Goal: Transaction & Acquisition: Purchase product/service

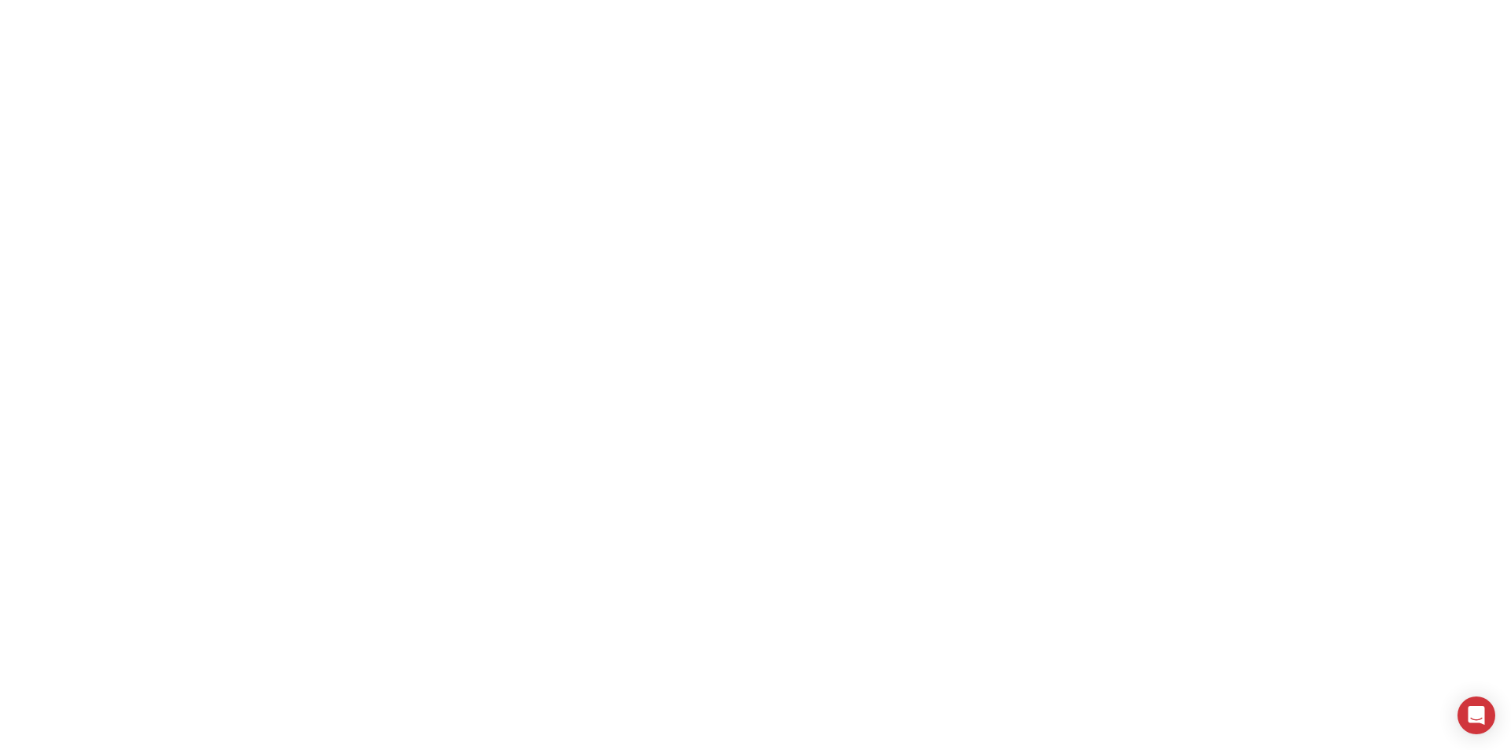
select select "**"
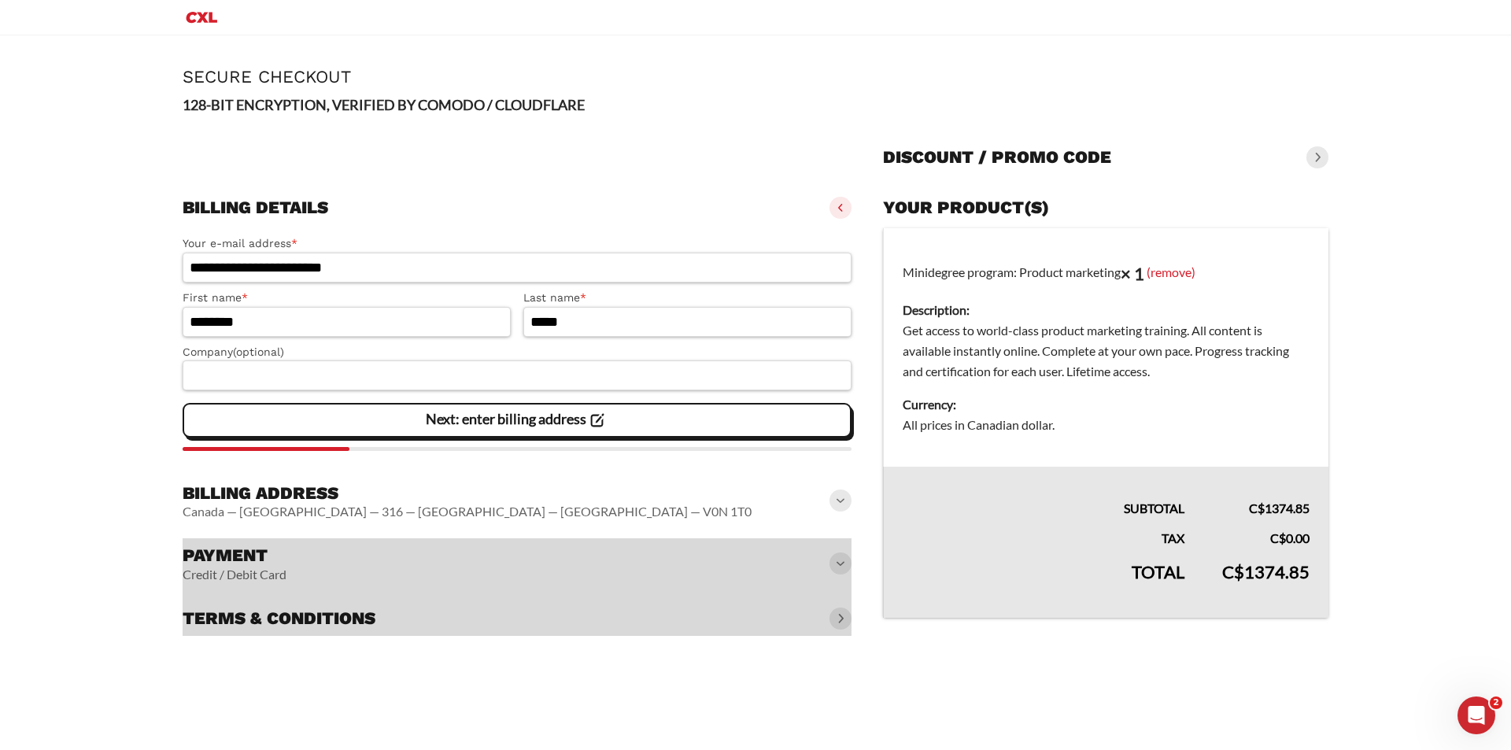
click at [607, 425] on icon at bounding box center [596, 420] width 21 height 21
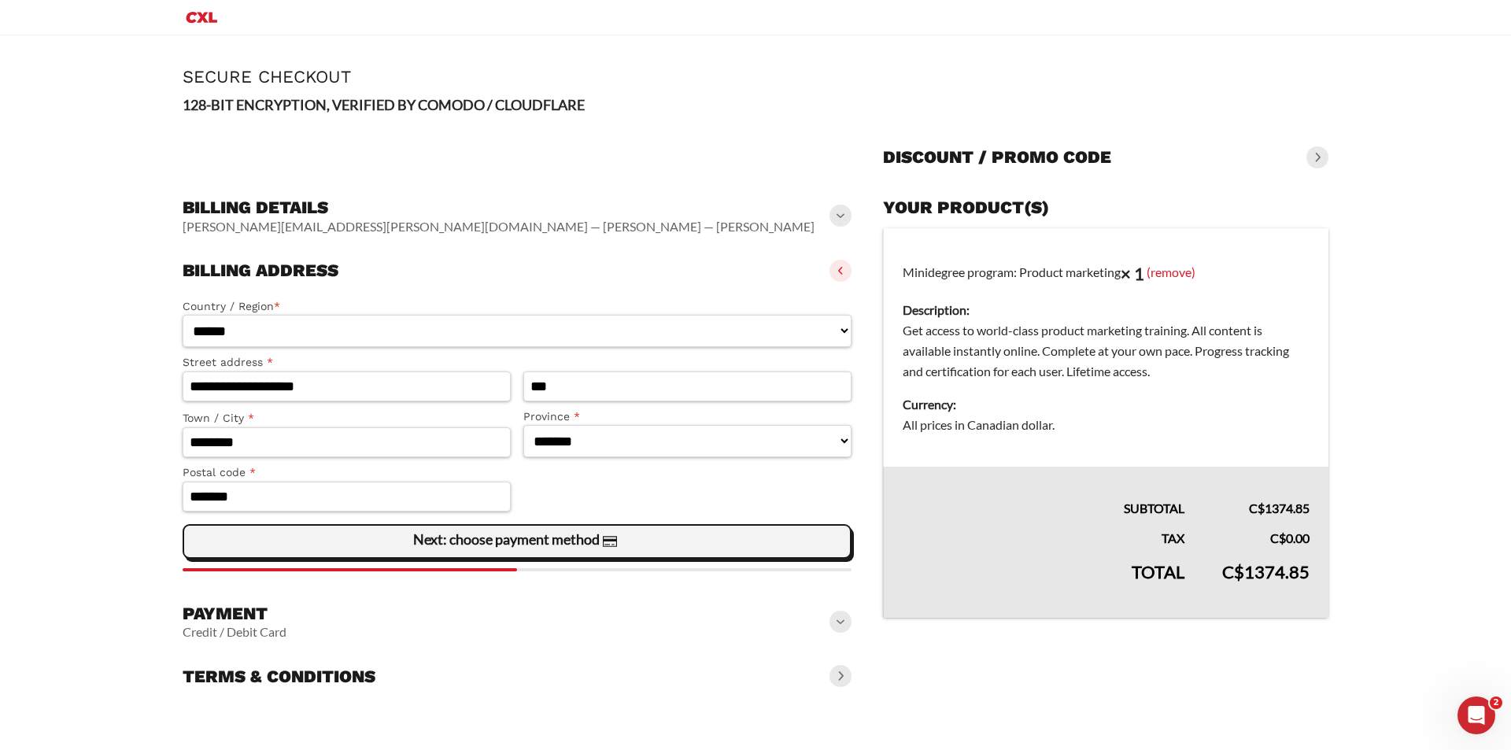
click at [0, 0] on slot "Next: choose payment method" at bounding box center [0, 0] width 0 height 0
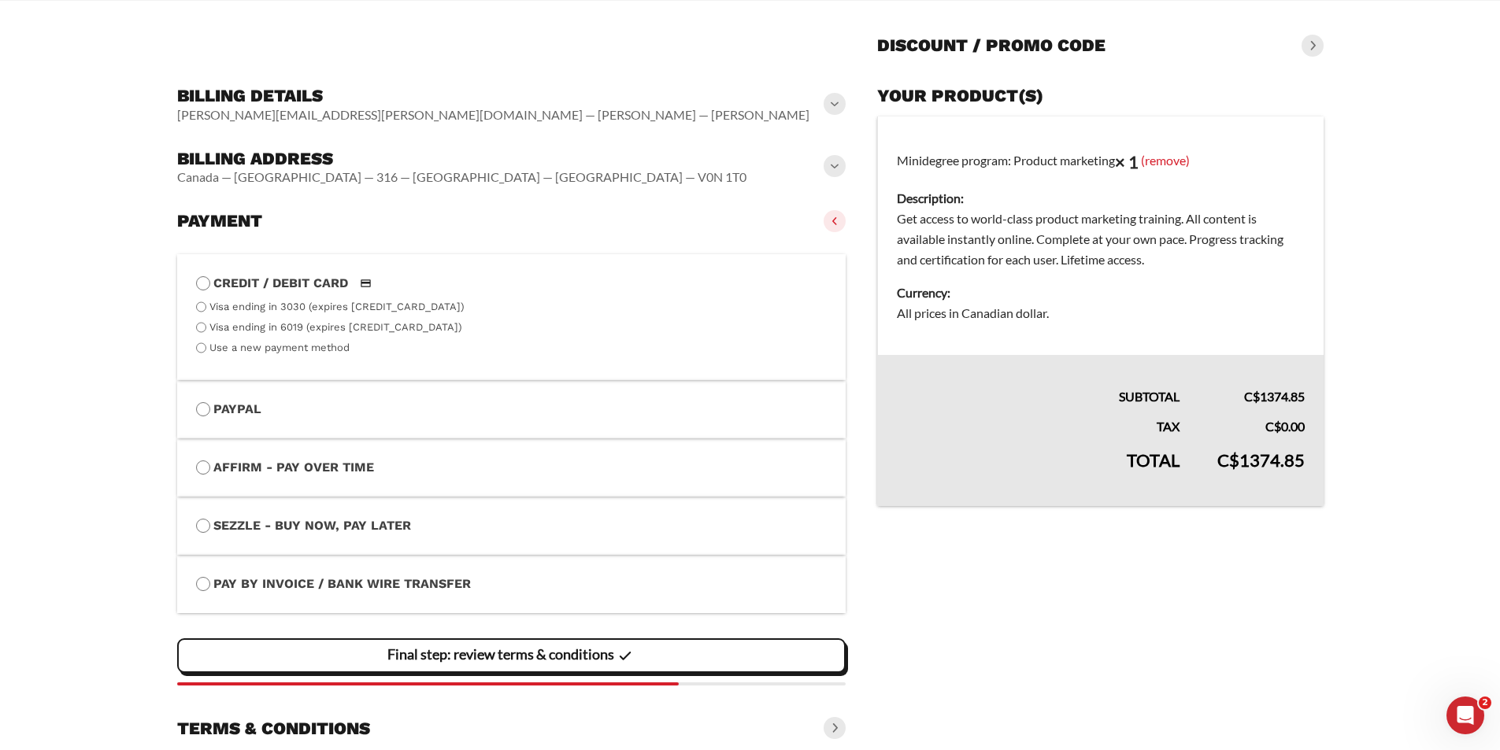
scroll to position [166, 0]
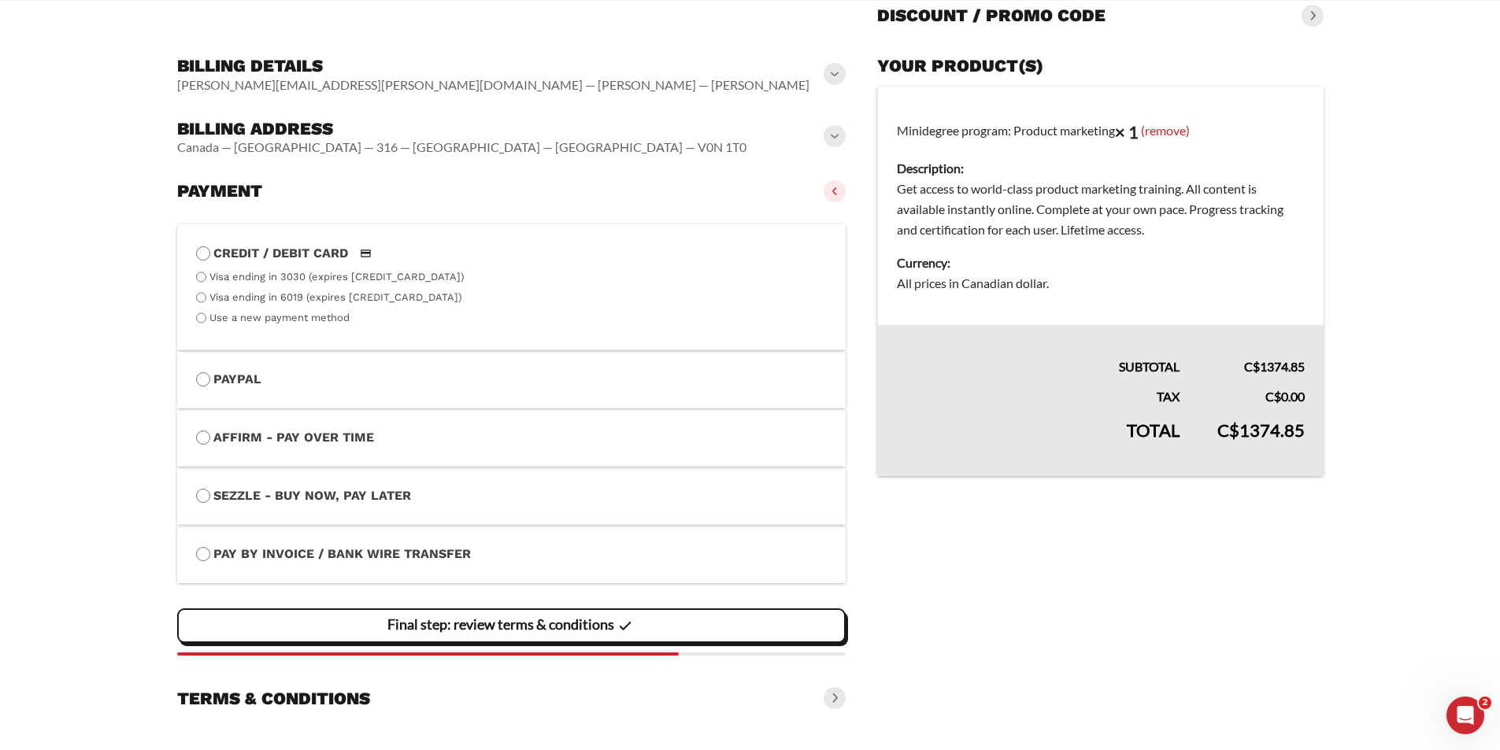
click at [0, 0] on slot "Final step: review terms & conditions" at bounding box center [0, 0] width 0 height 0
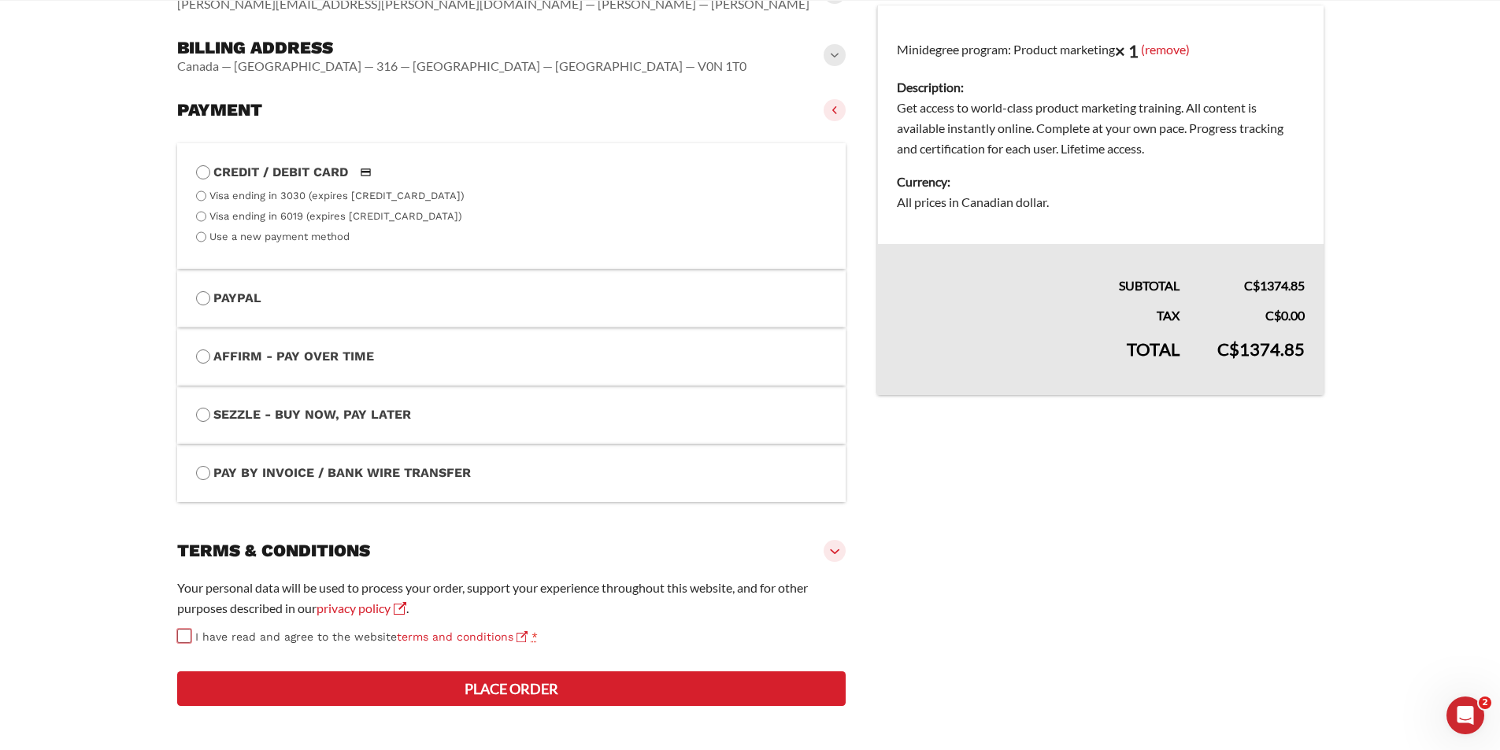
scroll to position [305, 0]
click at [537, 679] on button "Place order" at bounding box center [511, 689] width 669 height 35
click at [272, 683] on button "Place order" at bounding box center [511, 689] width 669 height 35
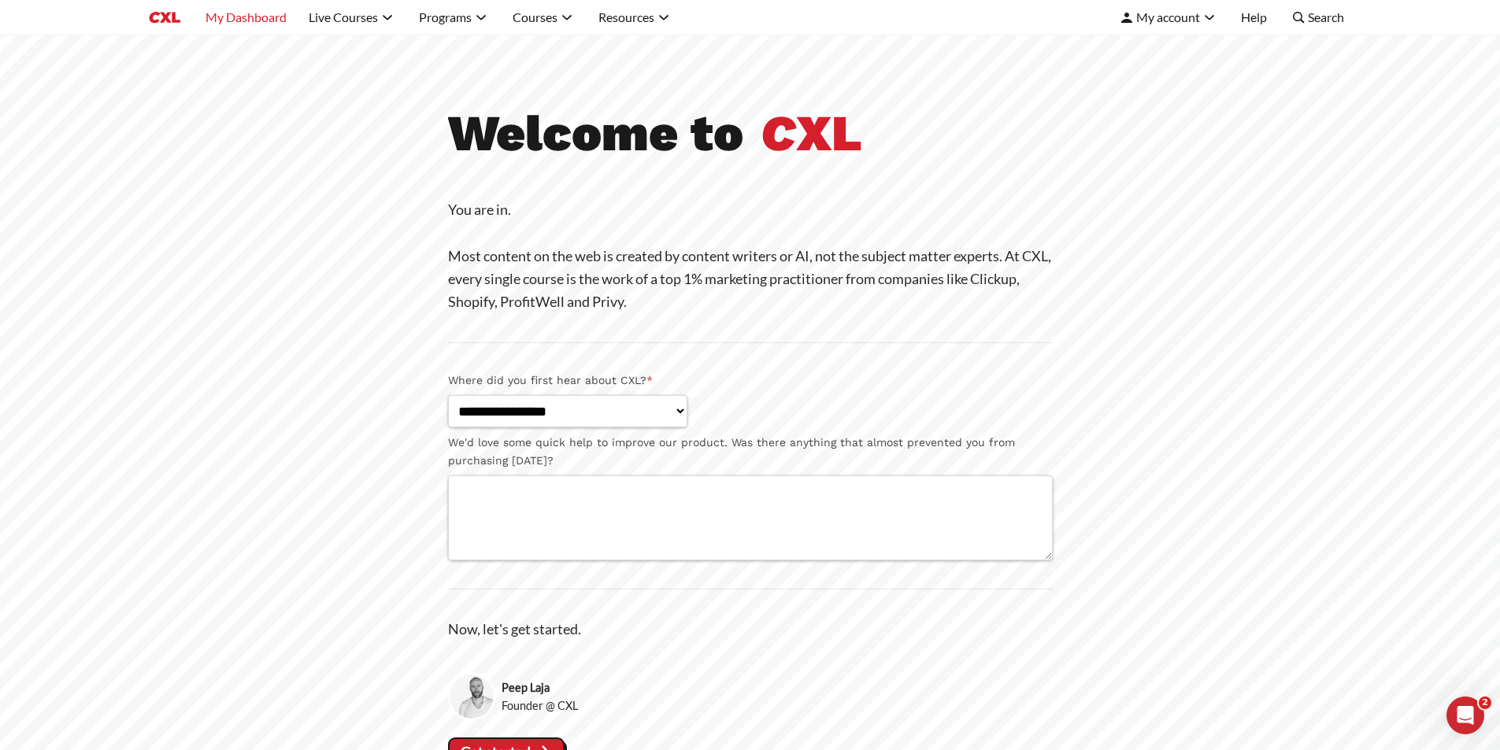
click at [233, 10] on link "My Dashboard" at bounding box center [245, 17] width 81 height 16
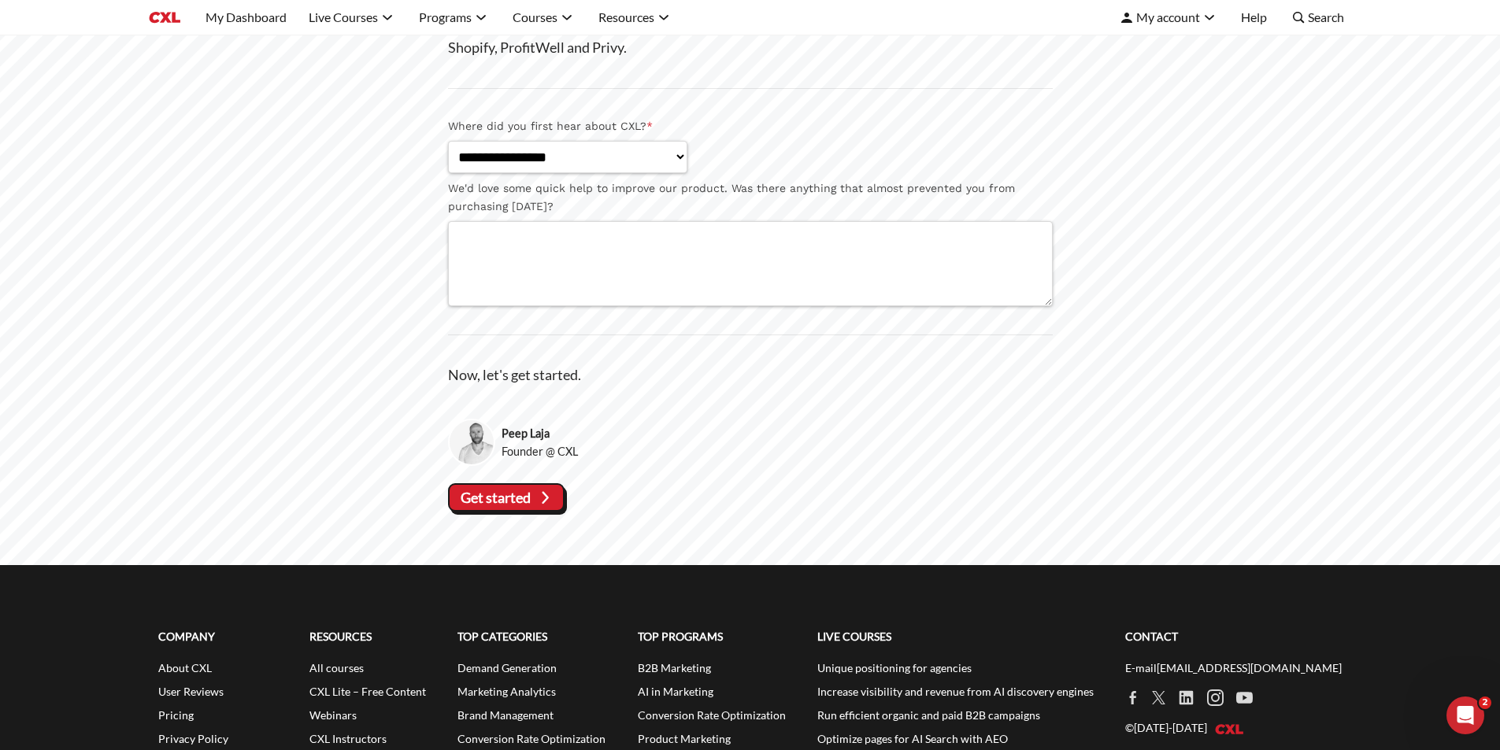
scroll to position [401, 0]
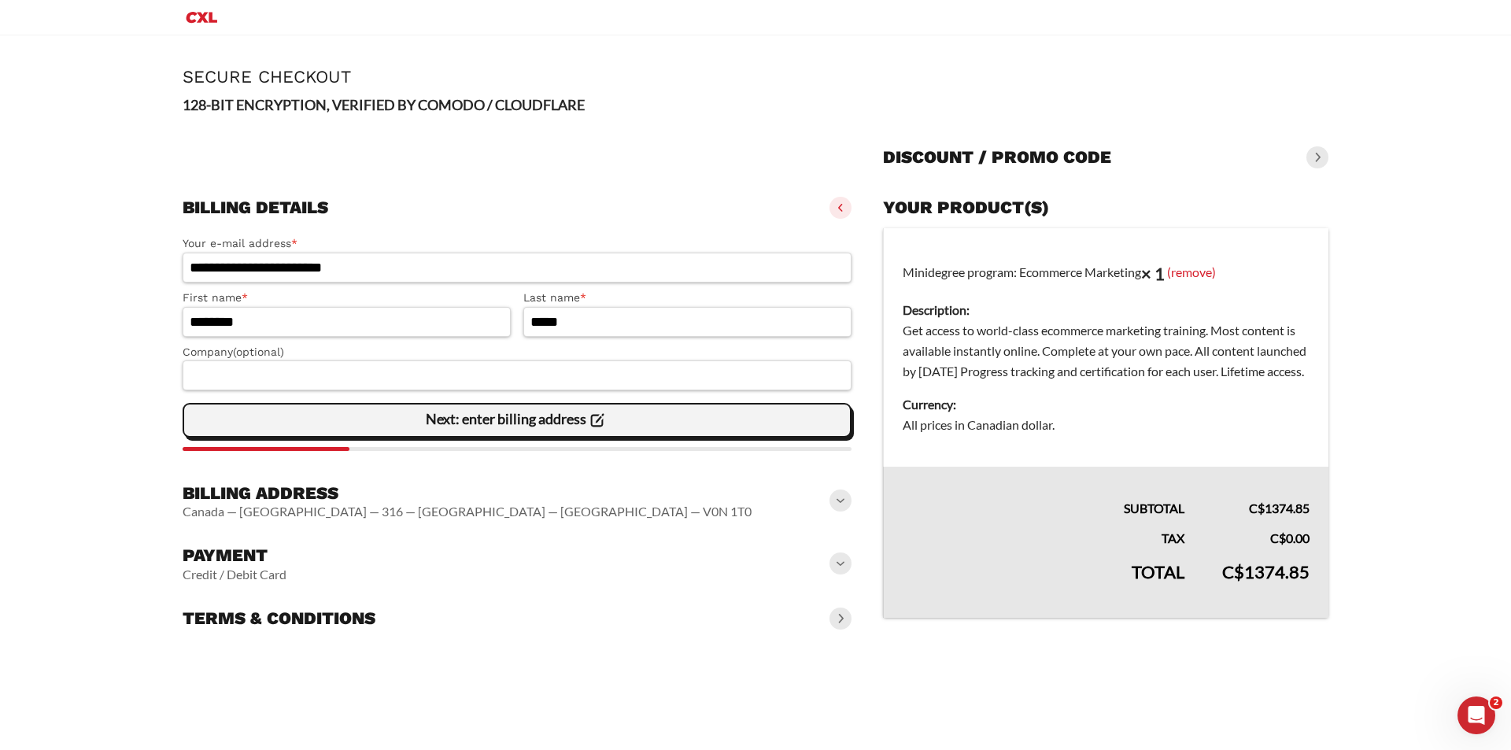
click at [548, 434] on span "Next: enter billing address" at bounding box center [517, 420] width 182 height 33
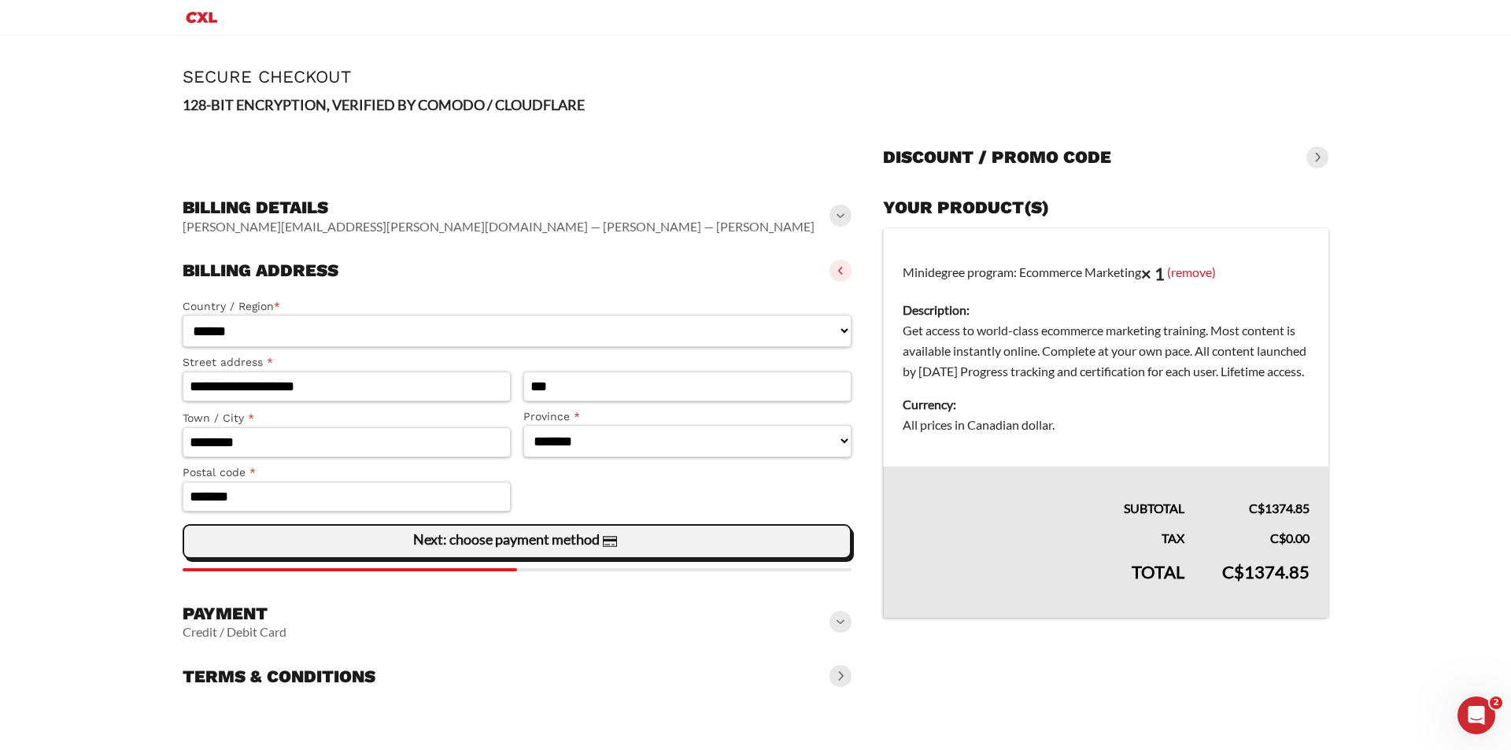
click at [515, 553] on span "Next: choose payment method" at bounding box center [517, 541] width 208 height 33
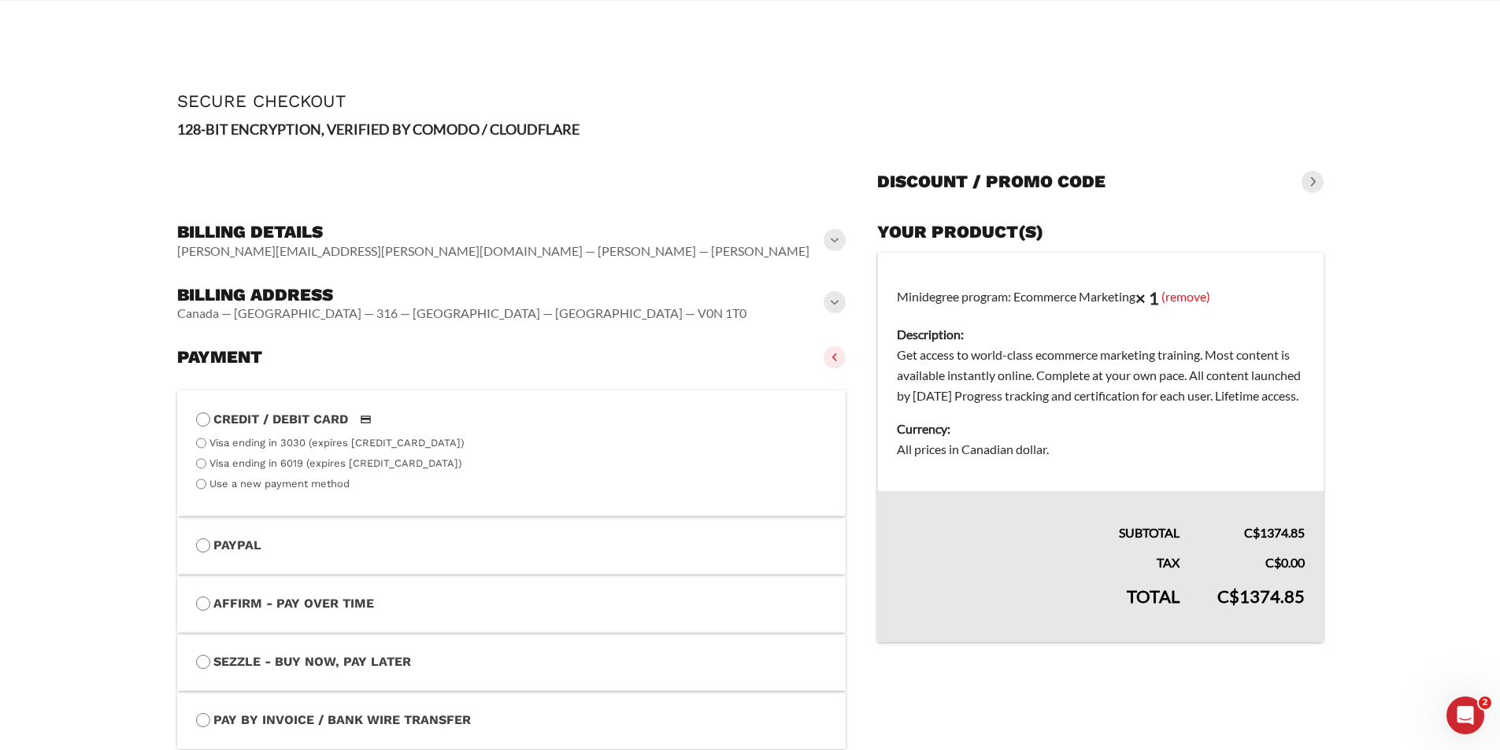
scroll to position [166, 0]
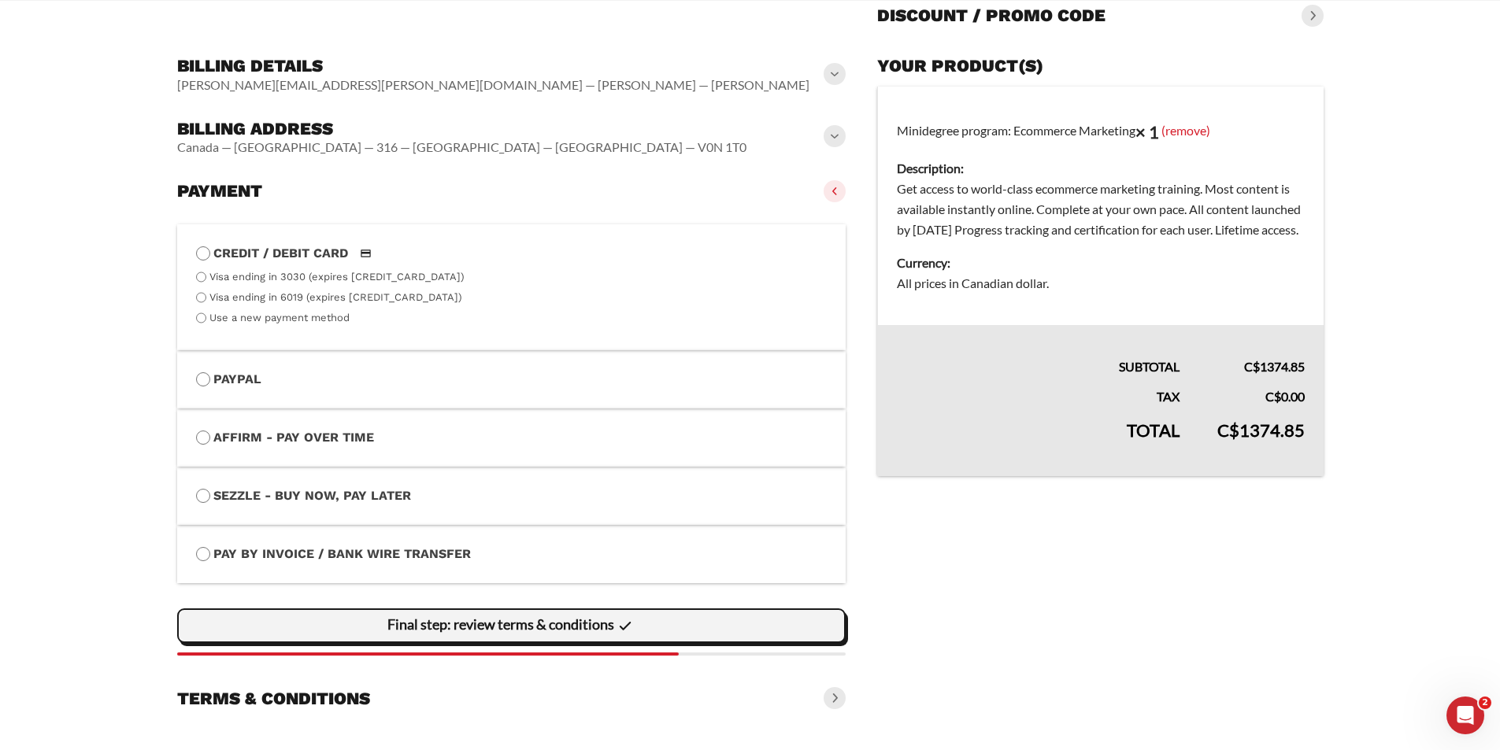
click at [0, 0] on slot "Final step: review terms & conditions" at bounding box center [0, 0] width 0 height 0
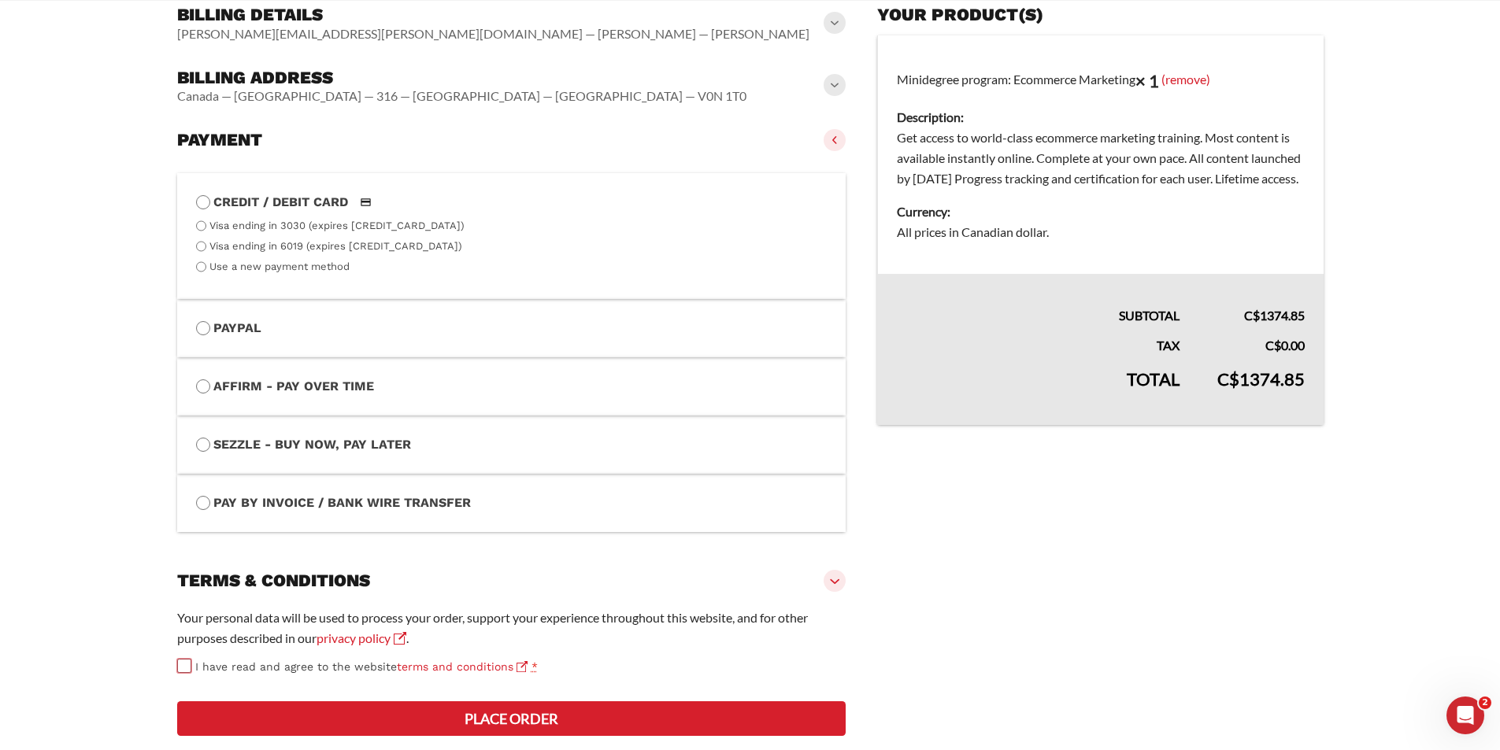
scroll to position [305, 0]
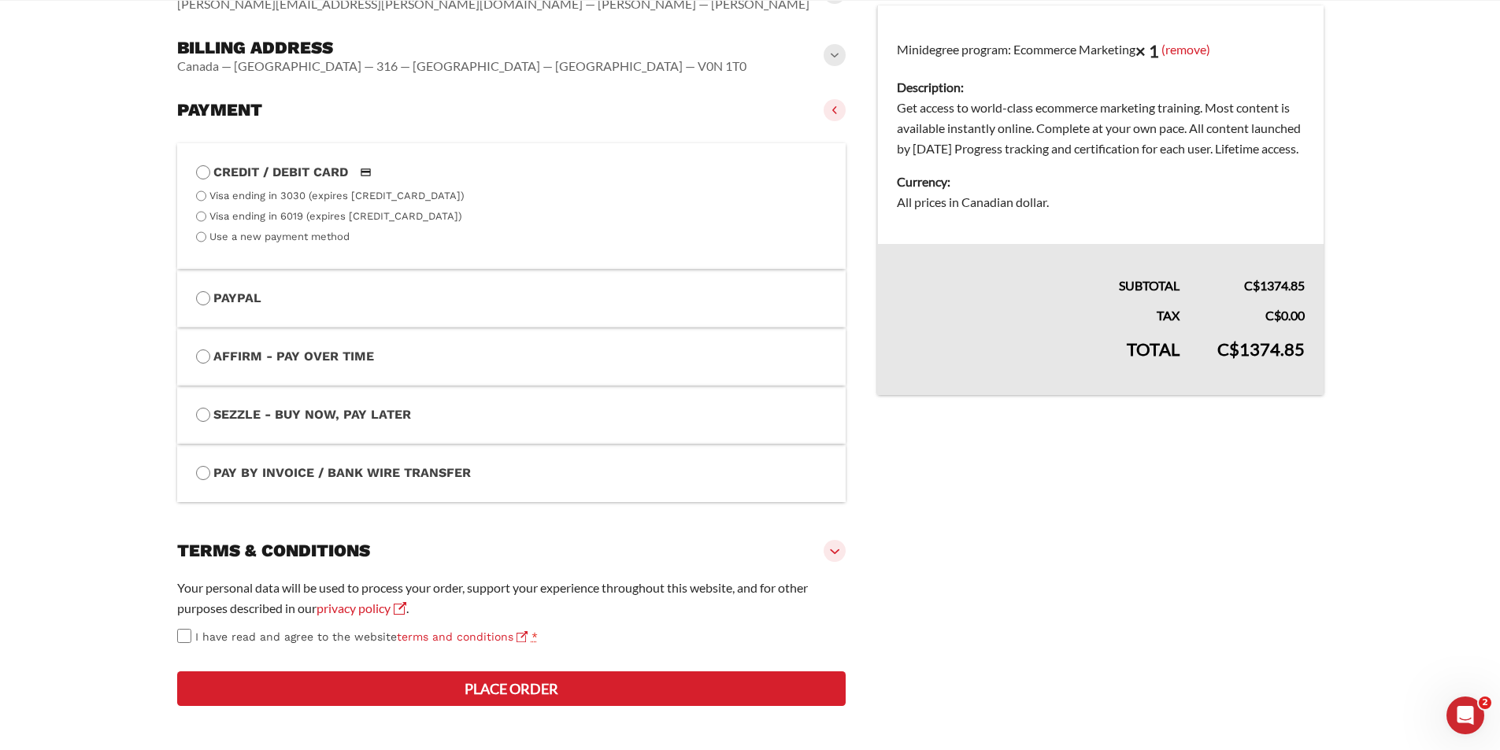
click at [486, 690] on button "Place order" at bounding box center [511, 689] width 669 height 35
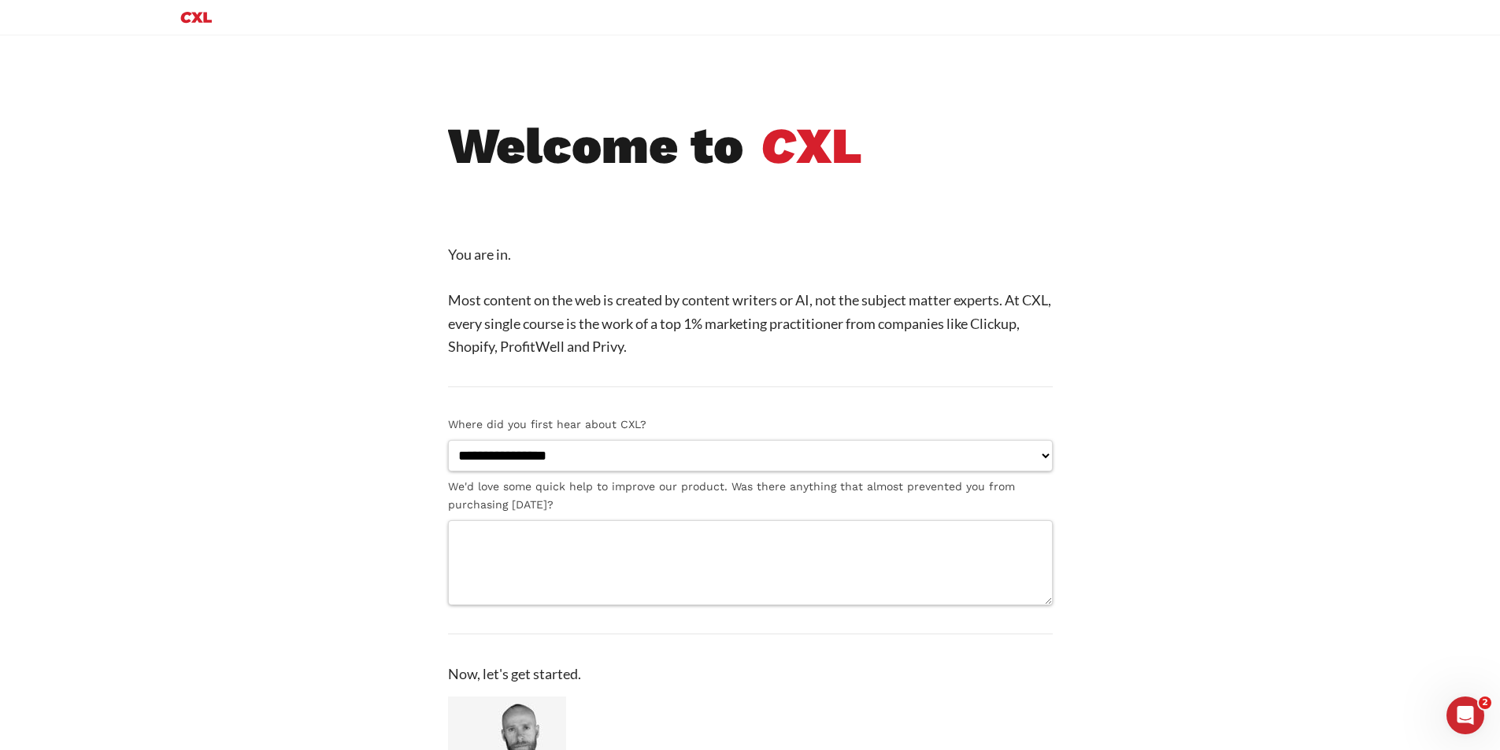
click at [202, 12] on icon "Primary Menu" at bounding box center [196, 17] width 38 height 19
